Goal: Task Accomplishment & Management: Manage account settings

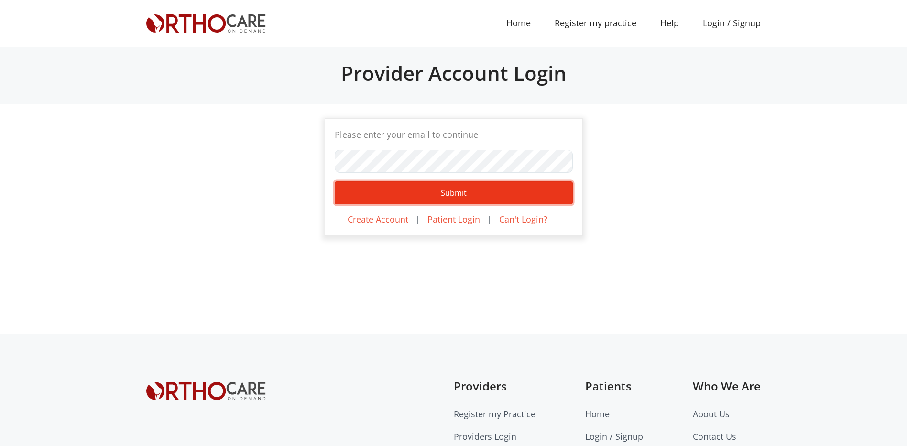
click at [405, 195] on button "Submit" at bounding box center [454, 192] width 238 height 23
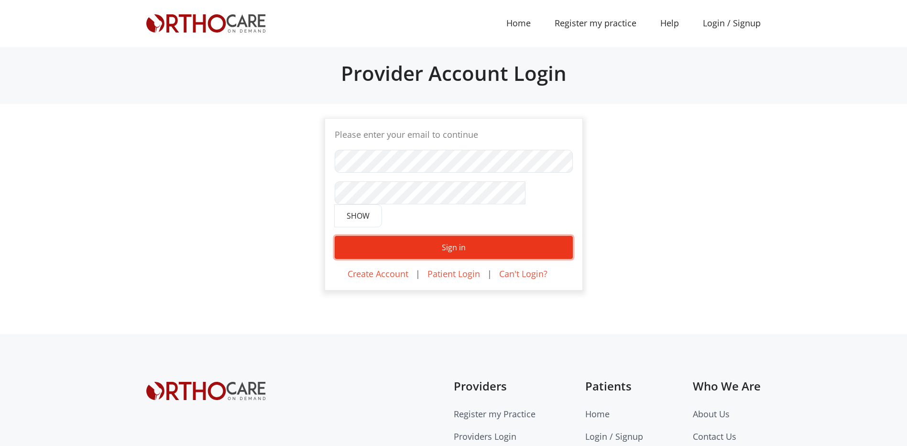
drag, startPoint x: 422, startPoint y: 205, endPoint x: 419, endPoint y: 235, distance: 30.3
click at [419, 236] on button "Sign in" at bounding box center [454, 247] width 238 height 23
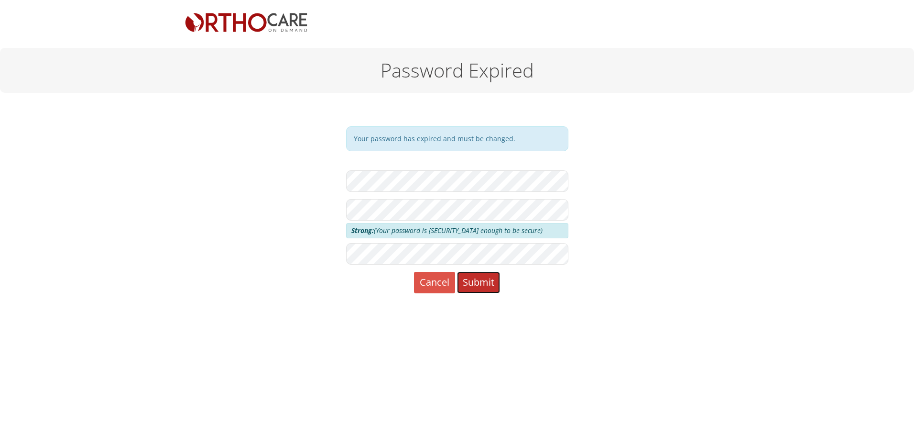
click at [481, 282] on button "Submit" at bounding box center [478, 283] width 43 height 22
click at [270, 25] on img at bounding box center [246, 22] width 123 height 21
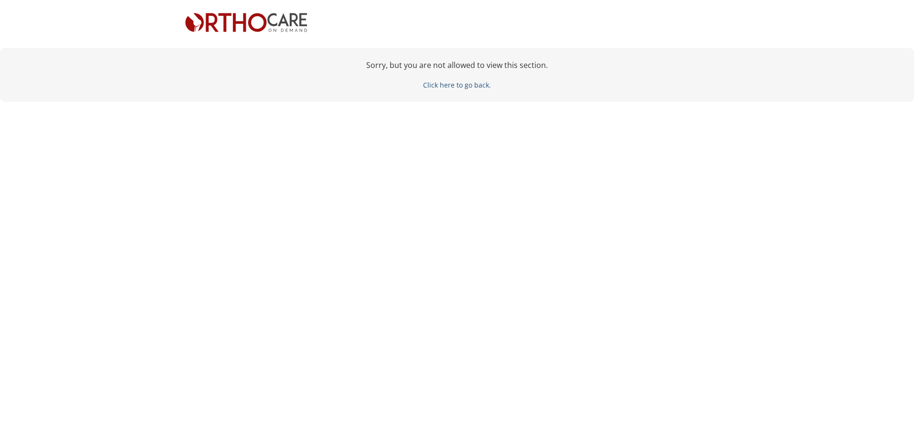
click at [460, 87] on link "Click here to go back." at bounding box center [457, 84] width 68 height 9
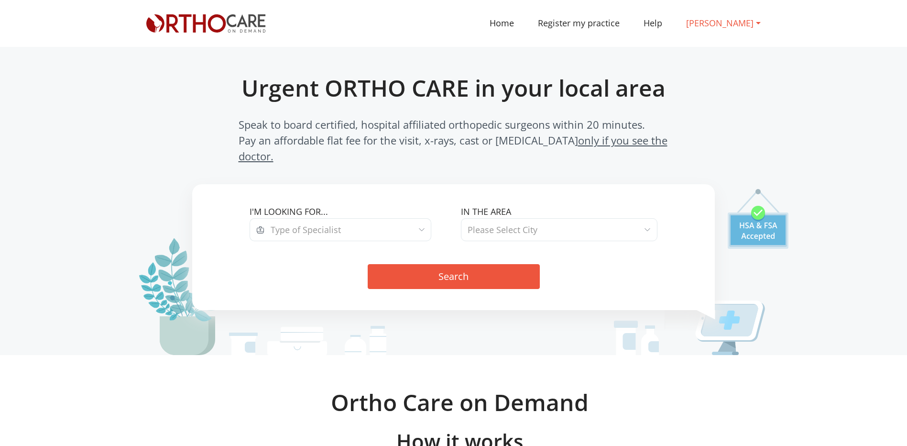
click at [699, 25] on link "Jonathan H. Koenig" at bounding box center [723, 23] width 98 height 22
click at [697, 51] on link "Dashboard" at bounding box center [717, 48] width 85 height 17
